Goal: Task Accomplishment & Management: Use online tool/utility

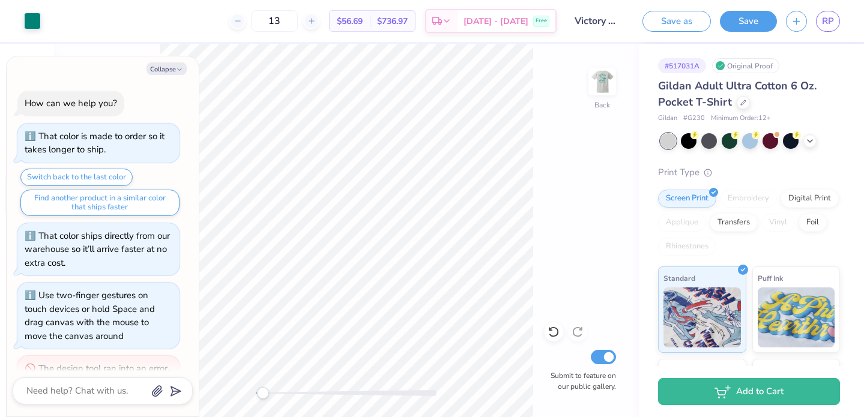
scroll to position [364, 0]
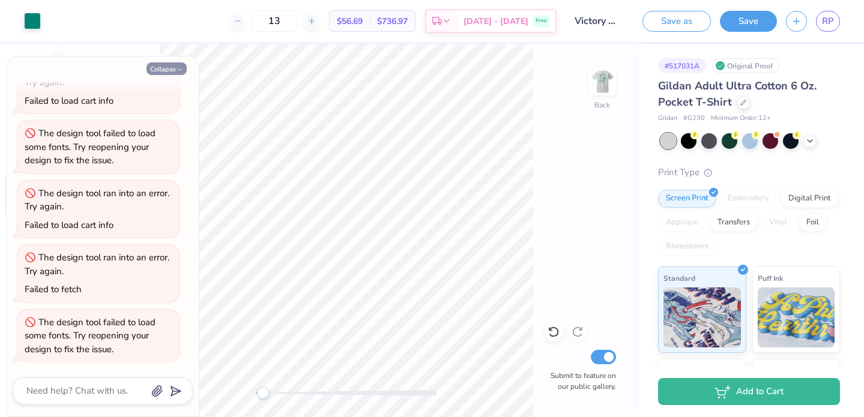
click at [175, 71] on button "Collapse" at bounding box center [166, 68] width 40 height 13
type textarea "x"
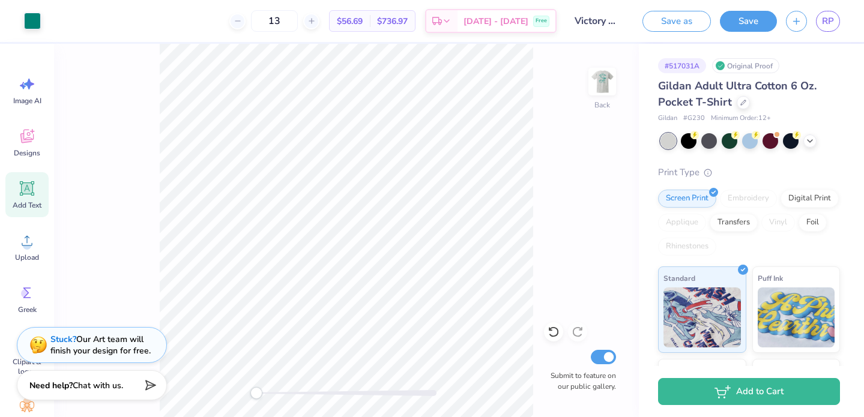
drag, startPoint x: 262, startPoint y: 390, endPoint x: 255, endPoint y: 390, distance: 6.6
click at [255, 390] on div "Accessibility label" at bounding box center [256, 393] width 12 height 12
click at [257, 393] on div "Accessibility label" at bounding box center [257, 393] width 12 height 12
click at [612, 76] on img at bounding box center [602, 82] width 48 height 48
click at [592, 86] on img at bounding box center [602, 82] width 48 height 48
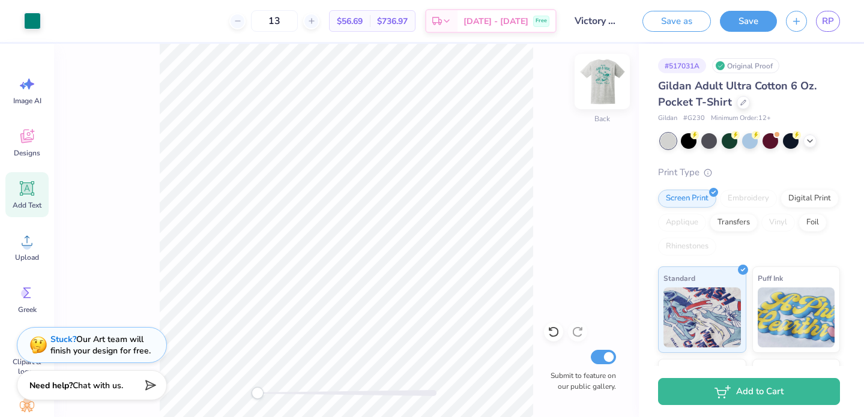
click at [604, 82] on img at bounding box center [602, 82] width 48 height 48
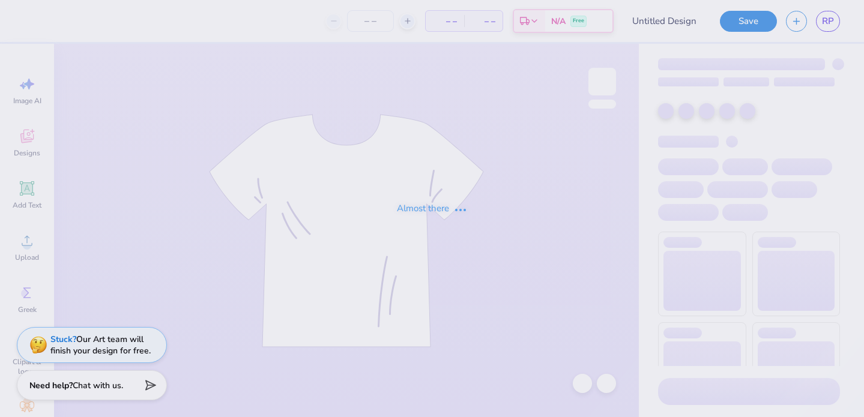
type input "Victory Formal 2025"
type input "13"
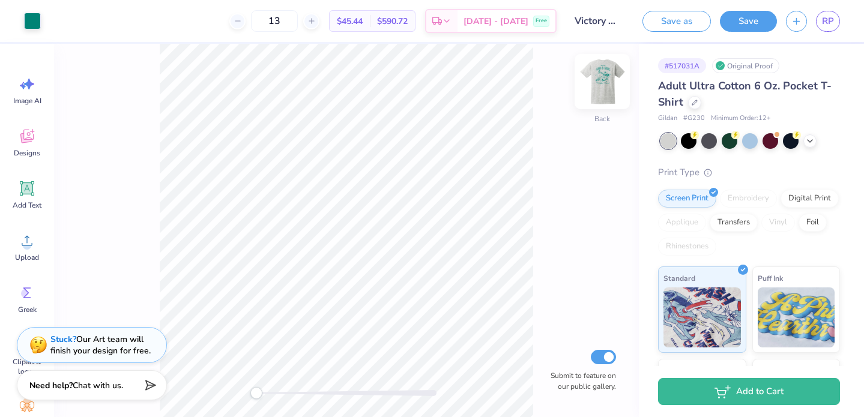
click at [609, 82] on img at bounding box center [602, 82] width 48 height 48
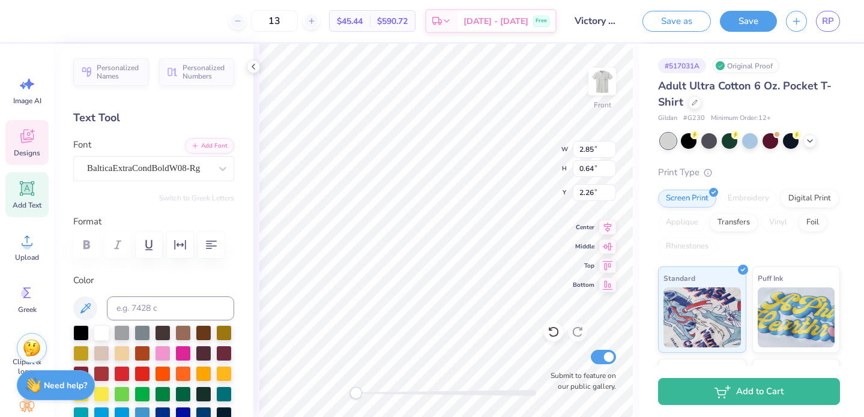
scroll to position [0, 2]
type textarea "DALLAS, TX. FALL 2025"
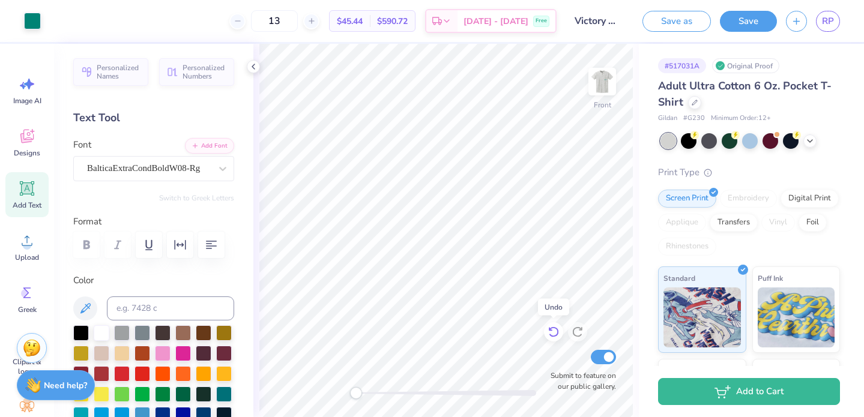
click at [553, 335] on icon at bounding box center [553, 332] width 12 height 12
click at [359, 393] on div "Accessibility label" at bounding box center [359, 393] width 12 height 12
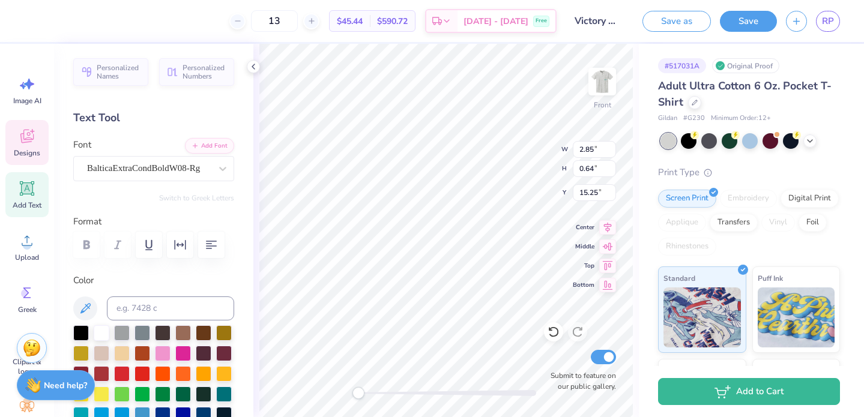
scroll to position [0, 0]
type textarea "F"
type textarea "DALLAS, TX"
click at [813, 143] on icon at bounding box center [810, 140] width 10 height 10
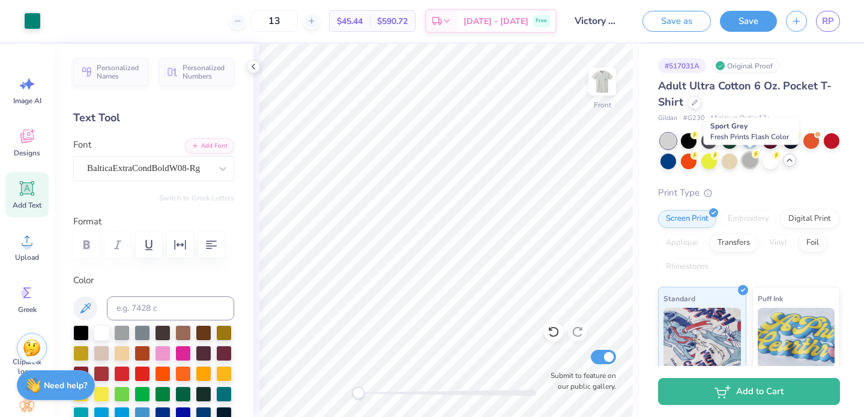
click at [747, 161] on div at bounding box center [750, 160] width 16 height 16
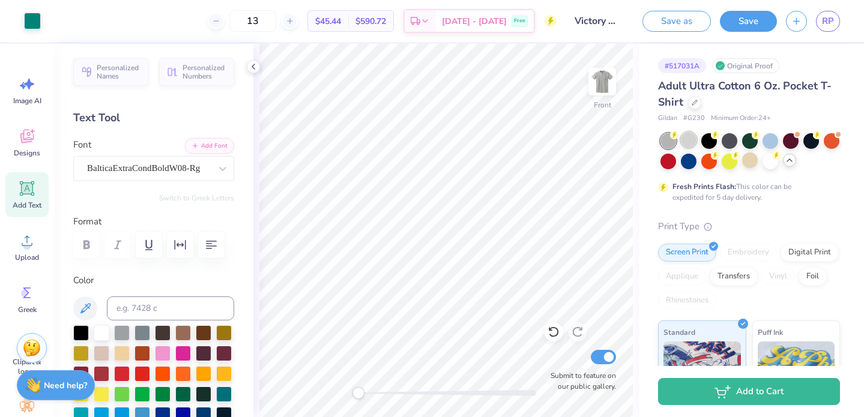
click at [685, 144] on div at bounding box center [689, 140] width 16 height 16
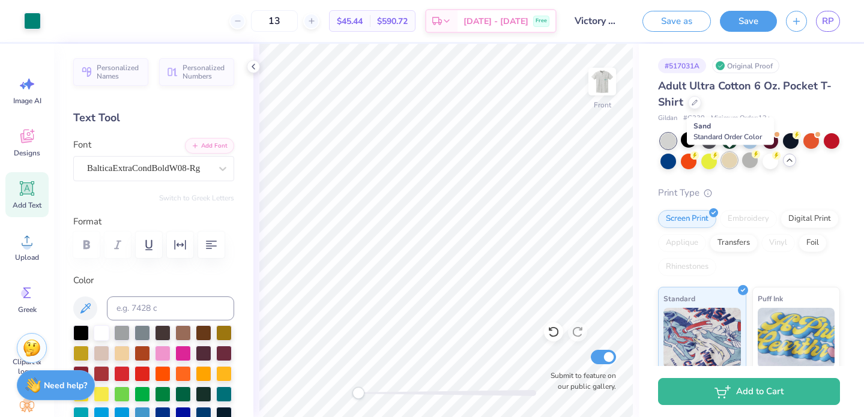
click at [729, 158] on div at bounding box center [729, 160] width 16 height 16
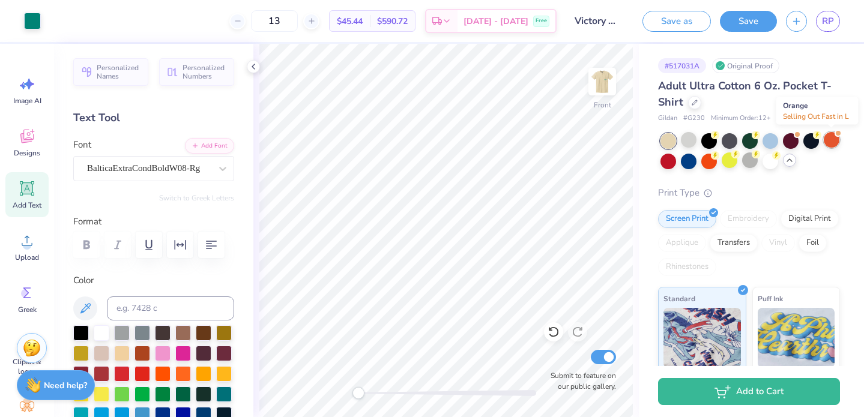
click at [832, 142] on div at bounding box center [831, 140] width 16 height 16
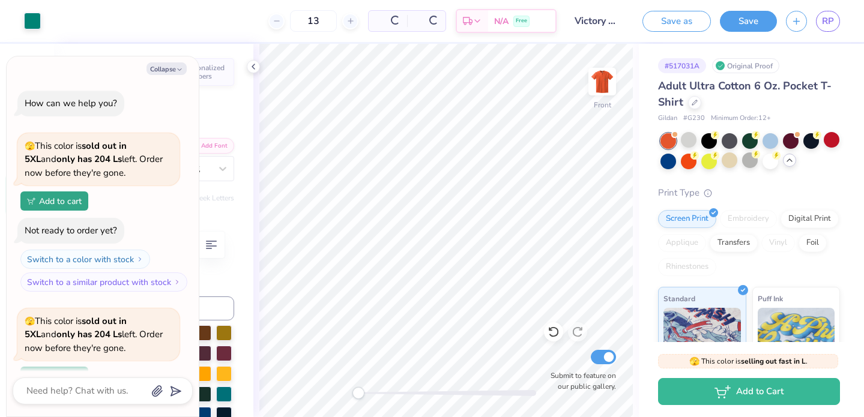
scroll to position [104, 0]
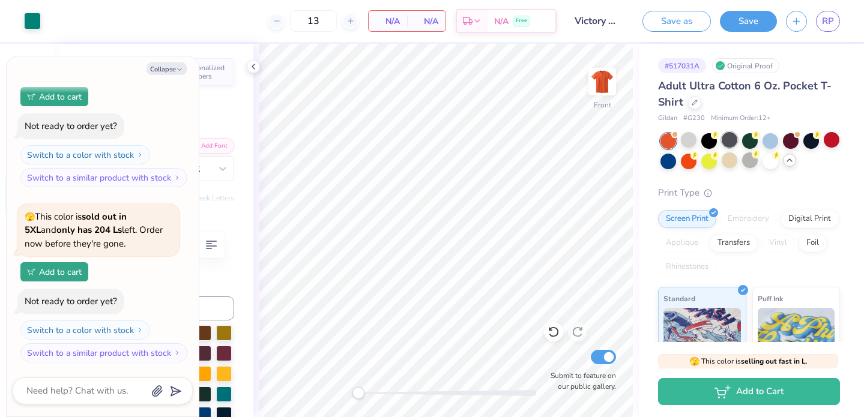
click at [732, 139] on div at bounding box center [729, 140] width 16 height 16
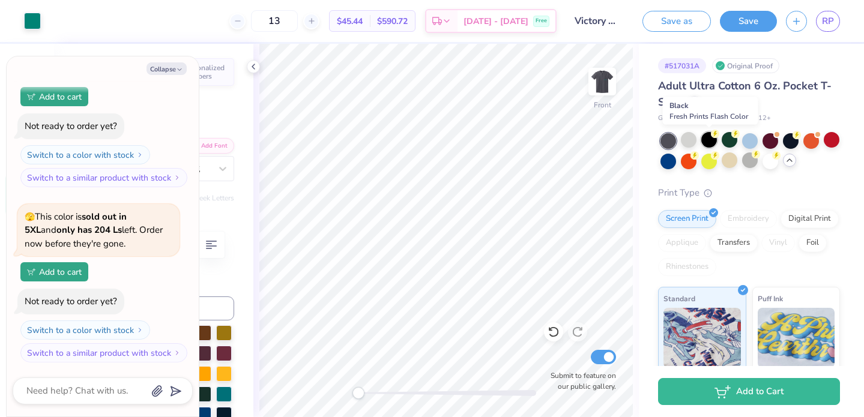
click at [713, 142] on div at bounding box center [709, 140] width 16 height 16
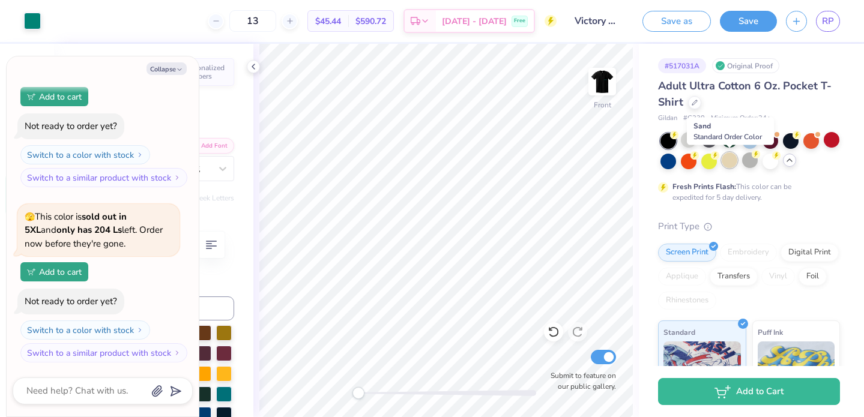
click at [734, 163] on div at bounding box center [729, 160] width 16 height 16
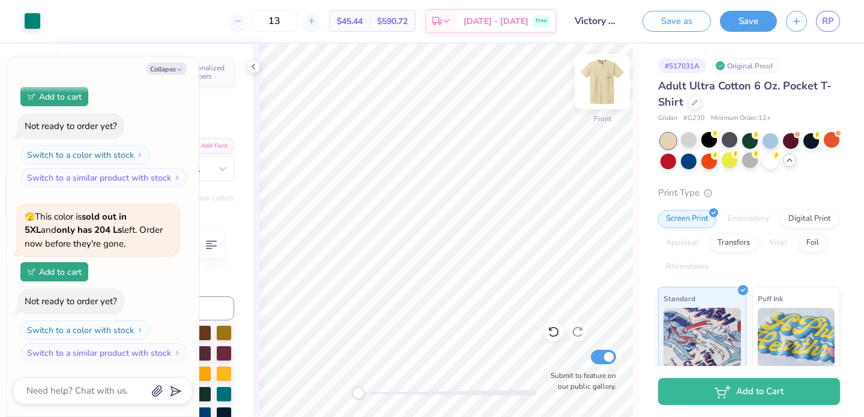
click at [603, 82] on img at bounding box center [602, 82] width 48 height 48
click at [612, 77] on img at bounding box center [602, 82] width 48 height 48
click at [750, 166] on div at bounding box center [750, 160] width 16 height 16
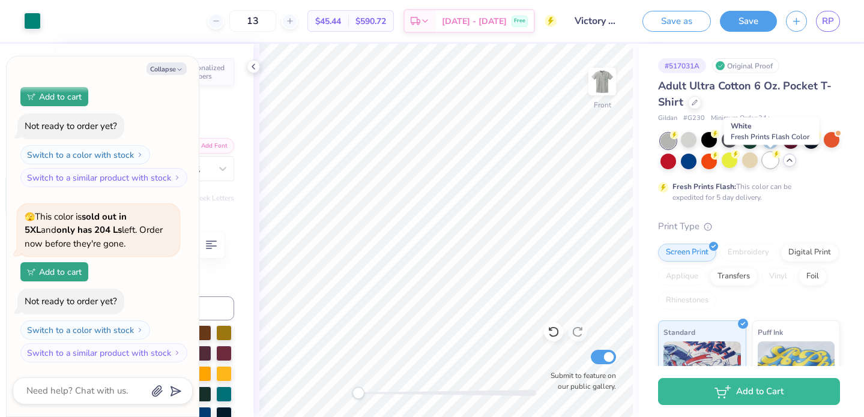
click at [769, 163] on div at bounding box center [770, 160] width 16 height 16
click at [693, 140] on div at bounding box center [689, 140] width 16 height 16
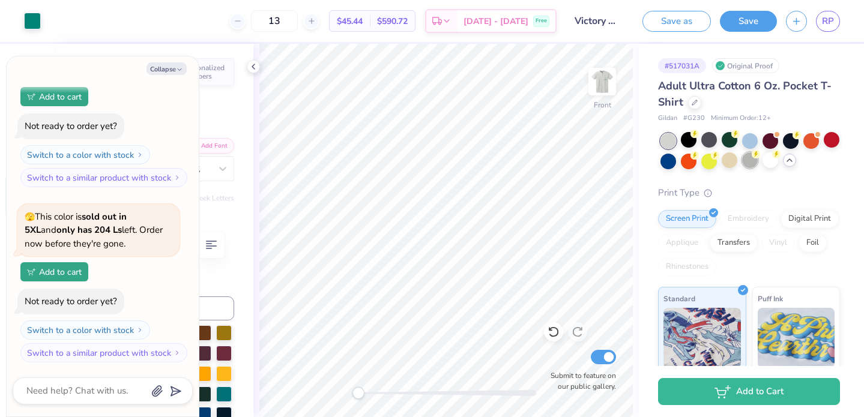
click at [750, 161] on div at bounding box center [750, 160] width 16 height 16
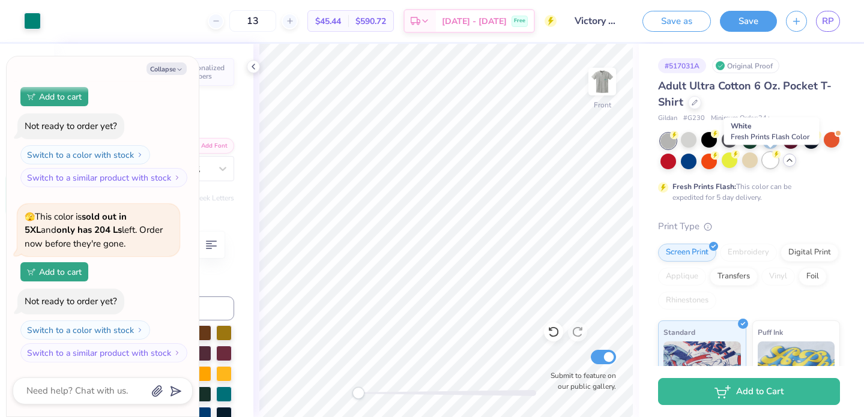
click at [769, 161] on div at bounding box center [770, 160] width 16 height 16
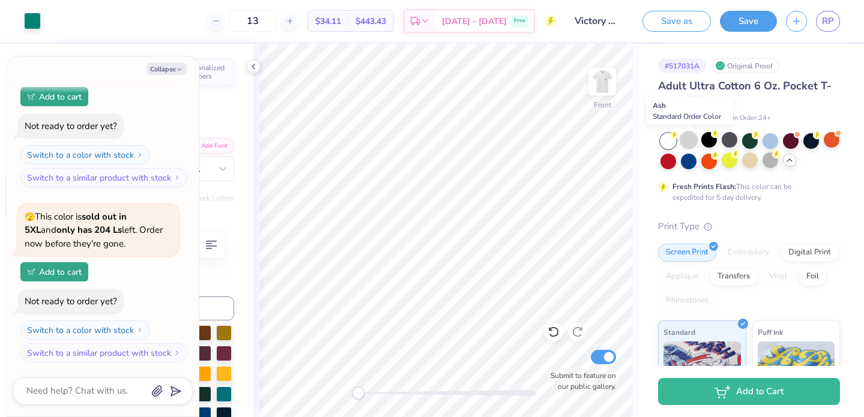
click at [690, 137] on div at bounding box center [689, 140] width 16 height 16
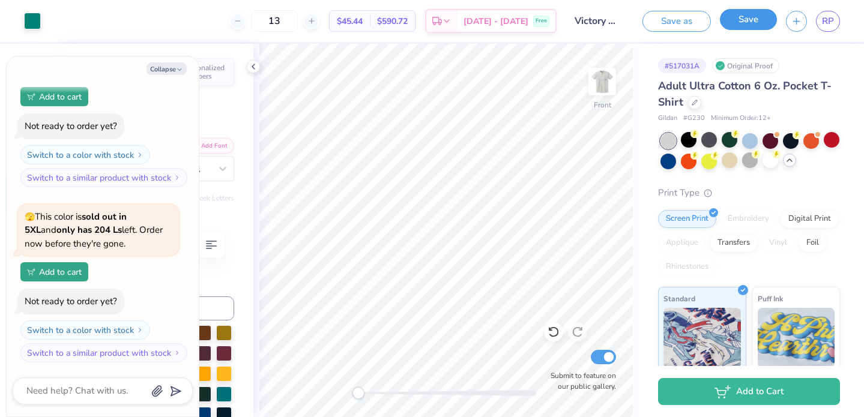
click at [750, 26] on button "Save" at bounding box center [748, 19] width 57 height 21
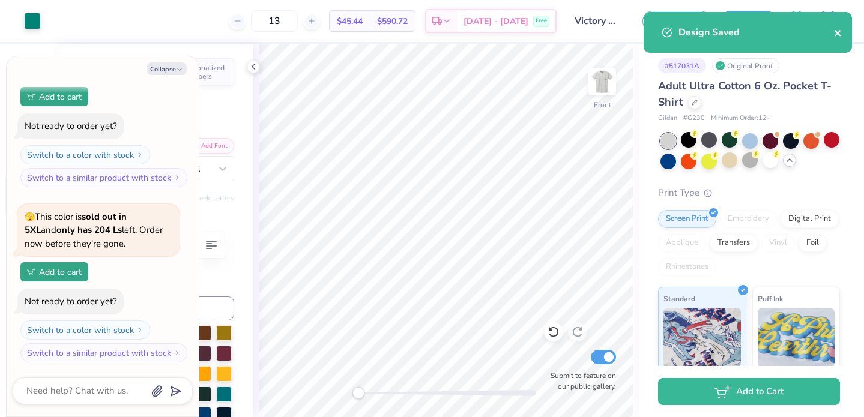
click at [840, 32] on icon "close" at bounding box center [838, 33] width 8 height 10
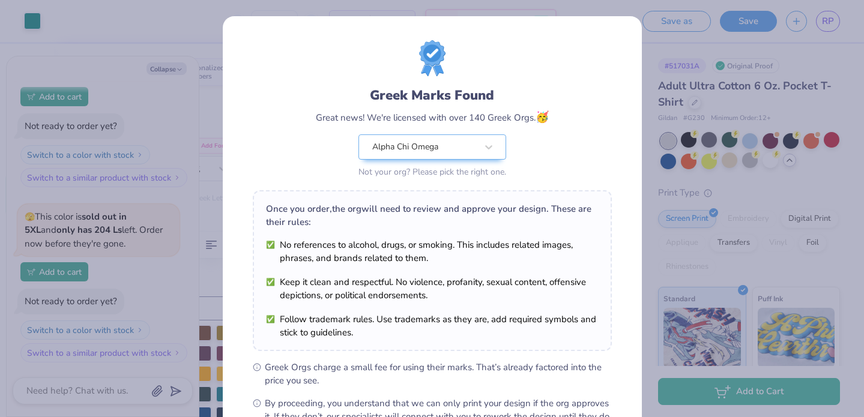
scroll to position [145, 0]
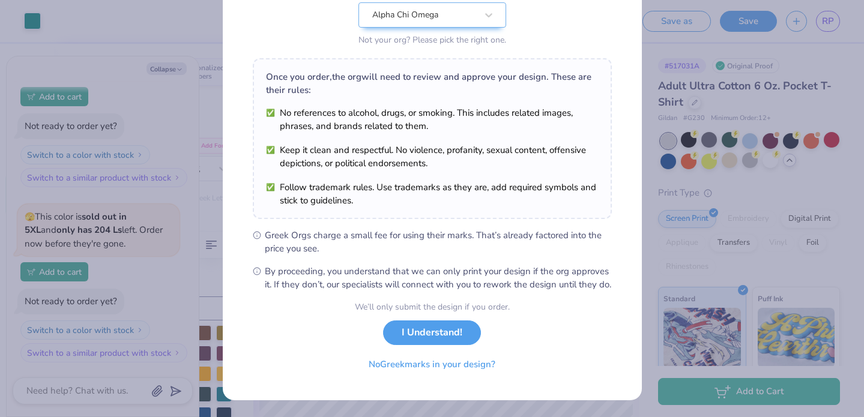
click at [430, 326] on button "I Understand!" at bounding box center [432, 332] width 98 height 25
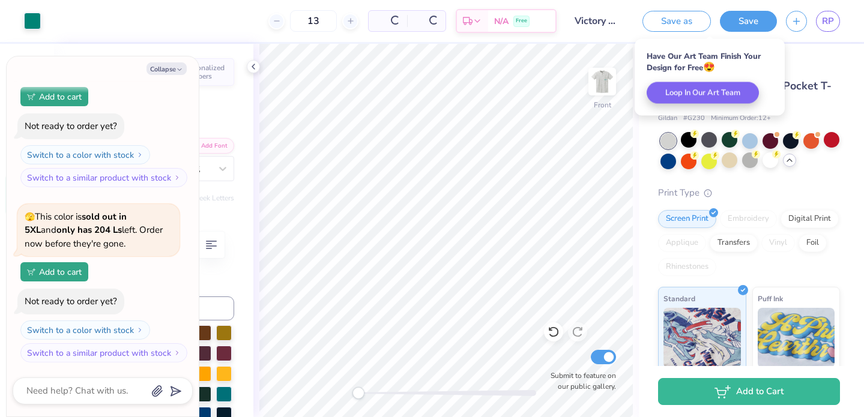
scroll to position [66, 0]
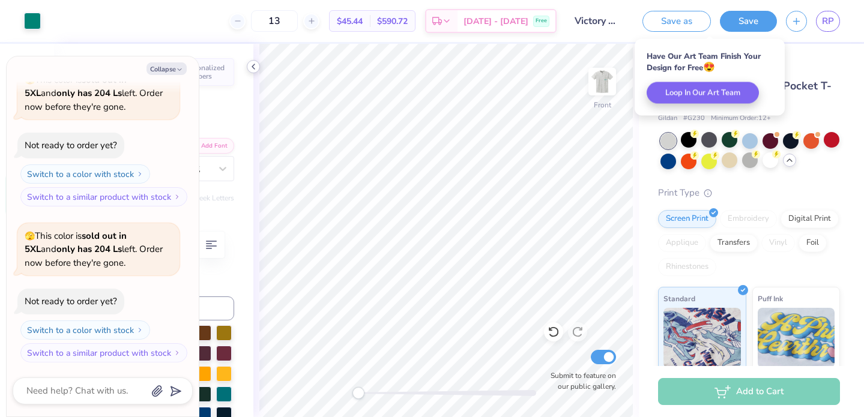
click at [253, 67] on polyline at bounding box center [253, 66] width 2 height 5
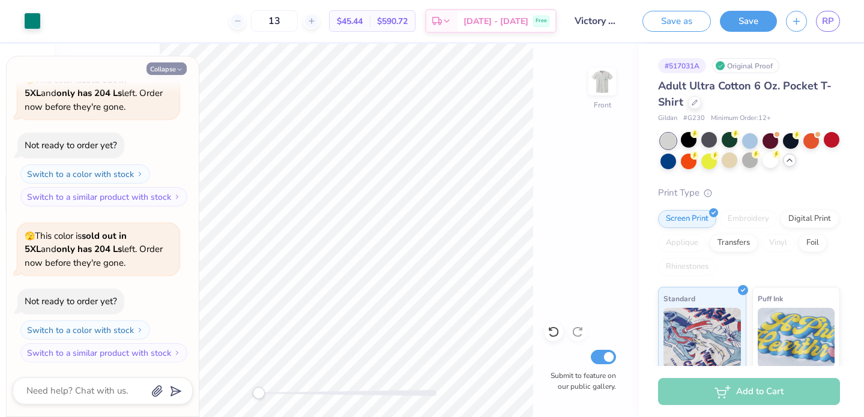
click at [176, 70] on icon "button" at bounding box center [179, 69] width 7 height 7
type textarea "x"
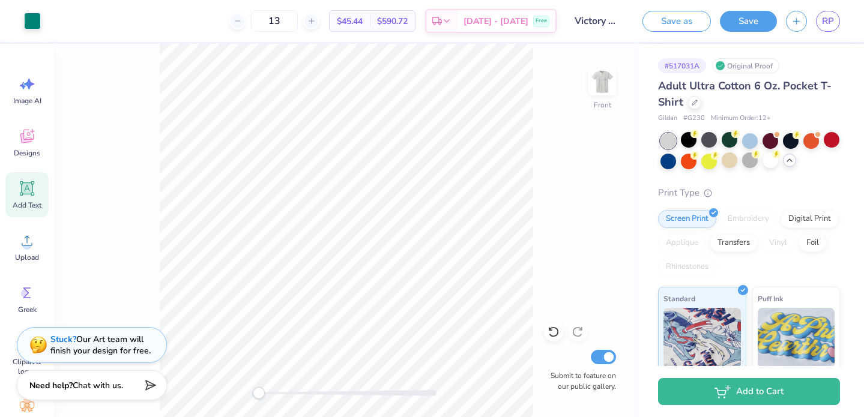
scroll to position [0, 0]
click at [606, 88] on img at bounding box center [602, 82] width 48 height 48
click at [608, 89] on img at bounding box center [602, 82] width 48 height 48
